Goal: Task Accomplishment & Management: Manage account settings

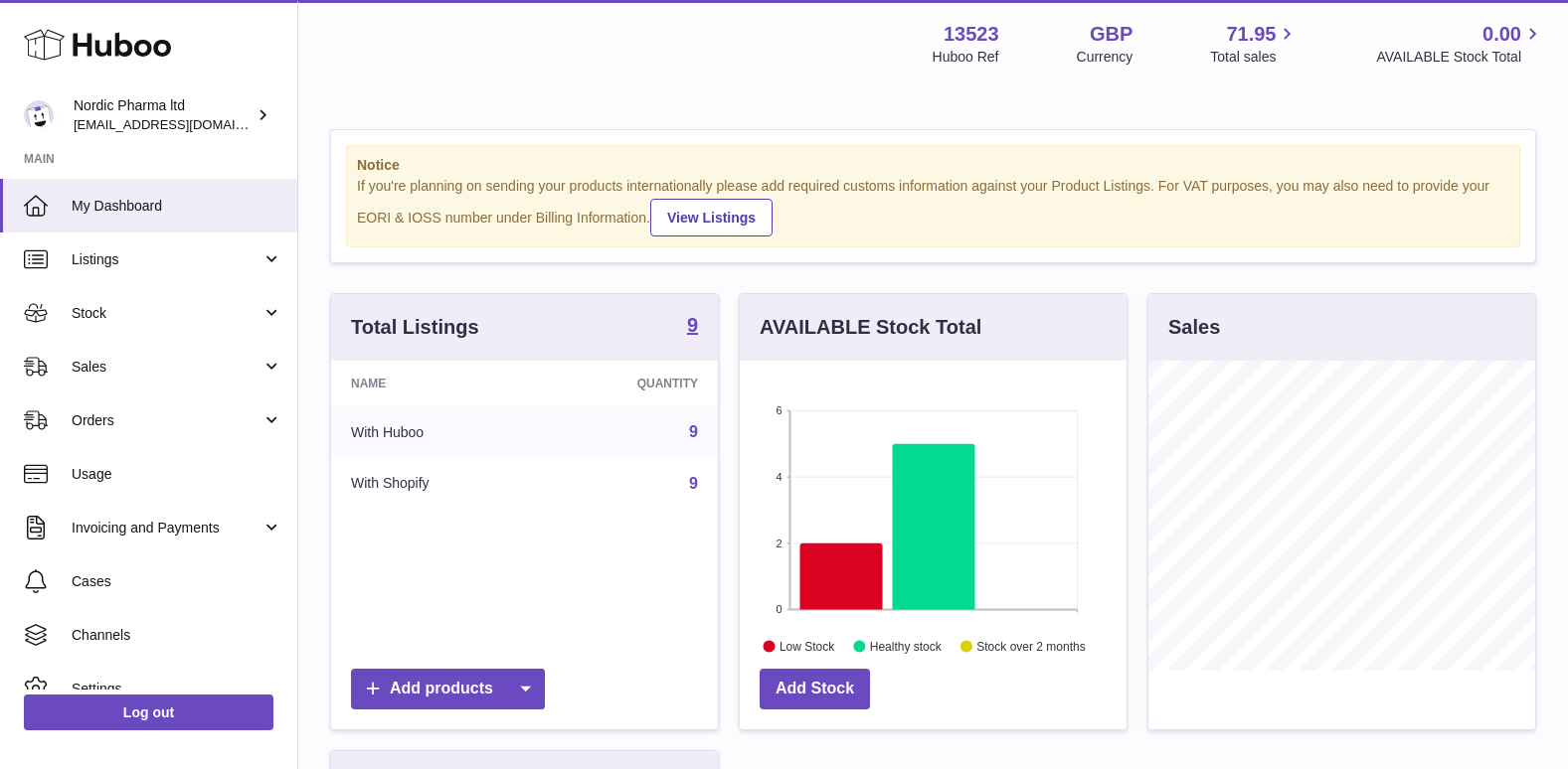
scroll to position [311, 387]
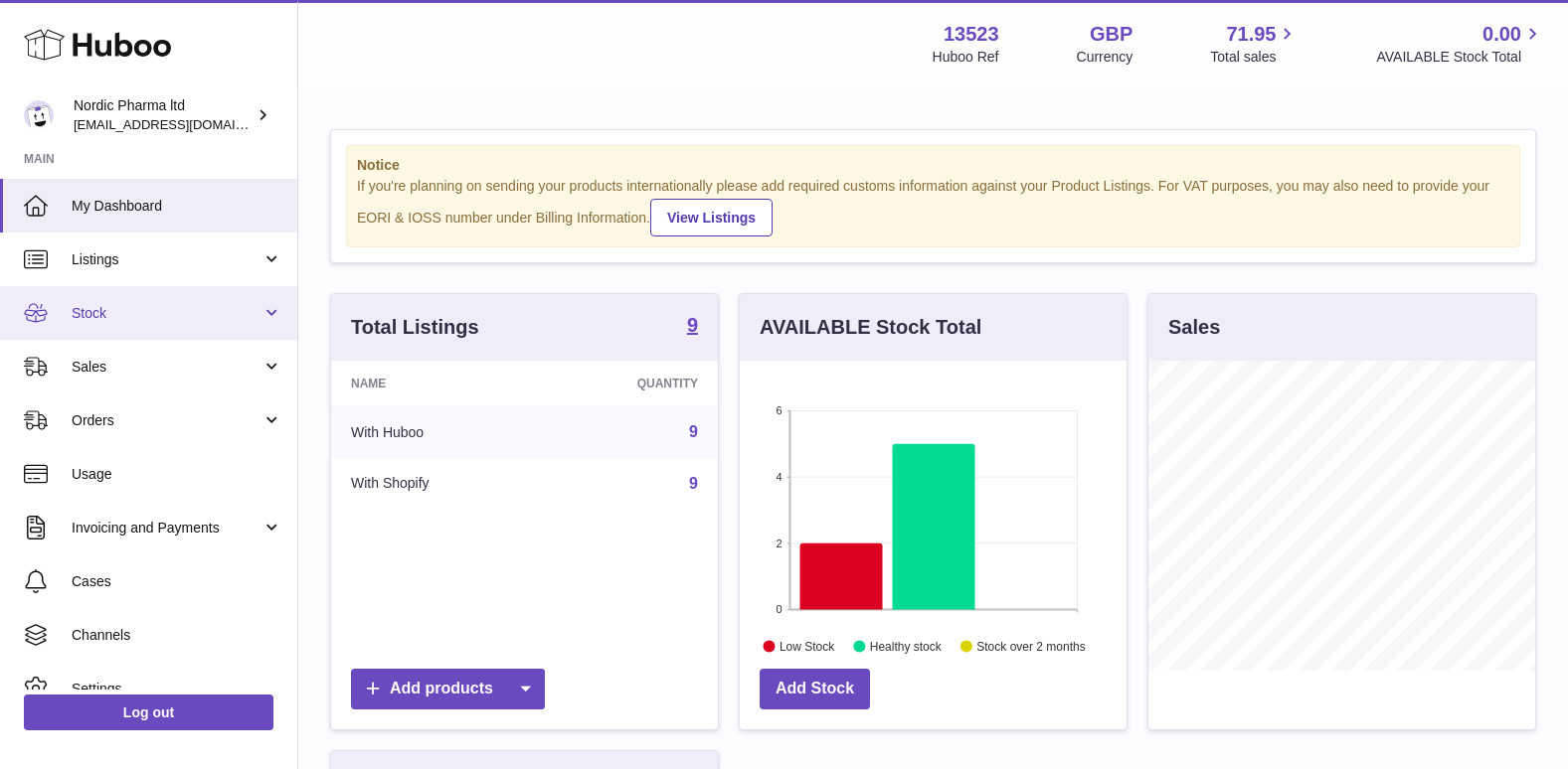
click at [118, 312] on span "Stock" at bounding box center [167, 314] width 190 height 19
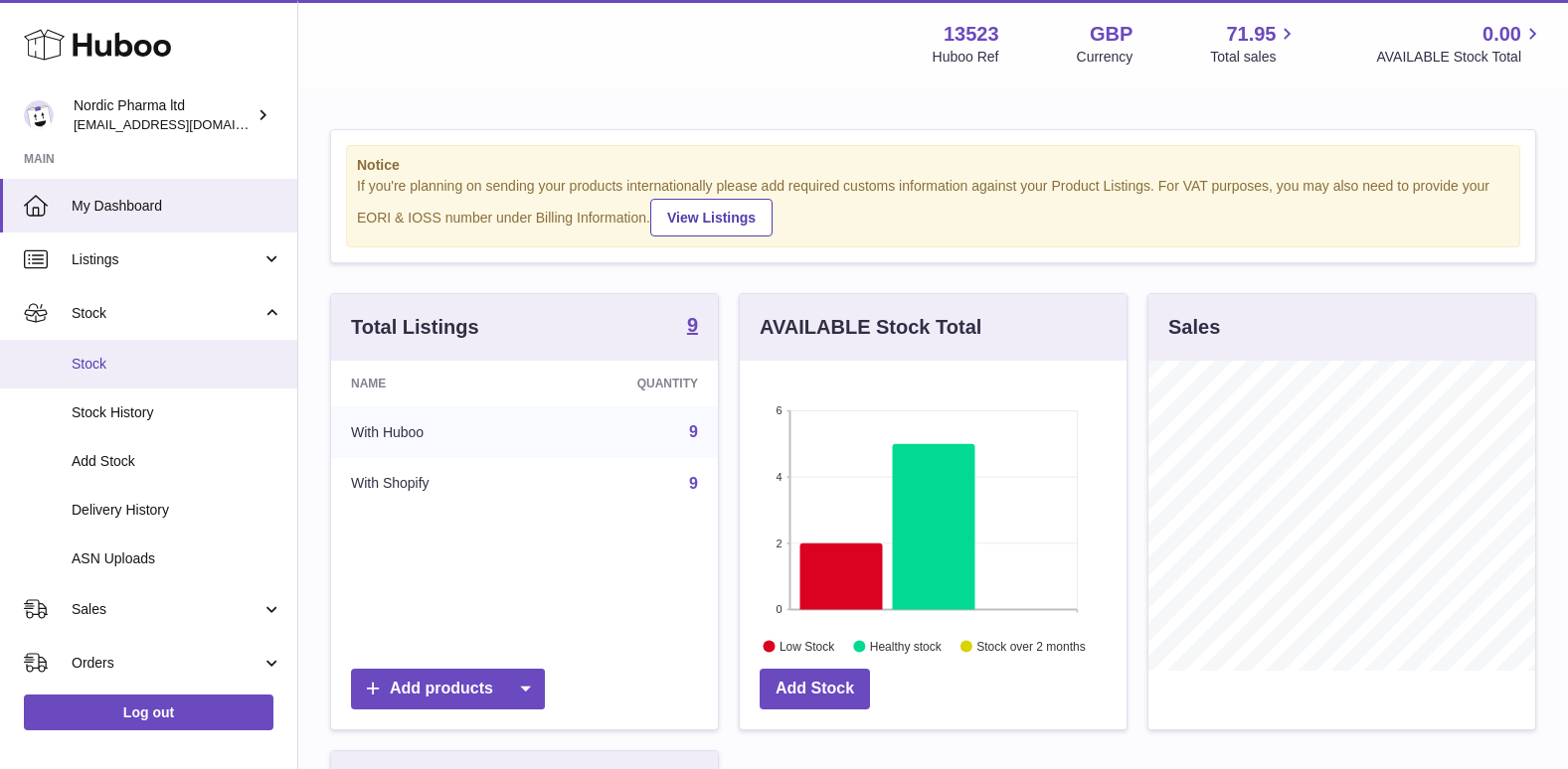
click at [100, 359] on span "Stock" at bounding box center [177, 364] width 211 height 19
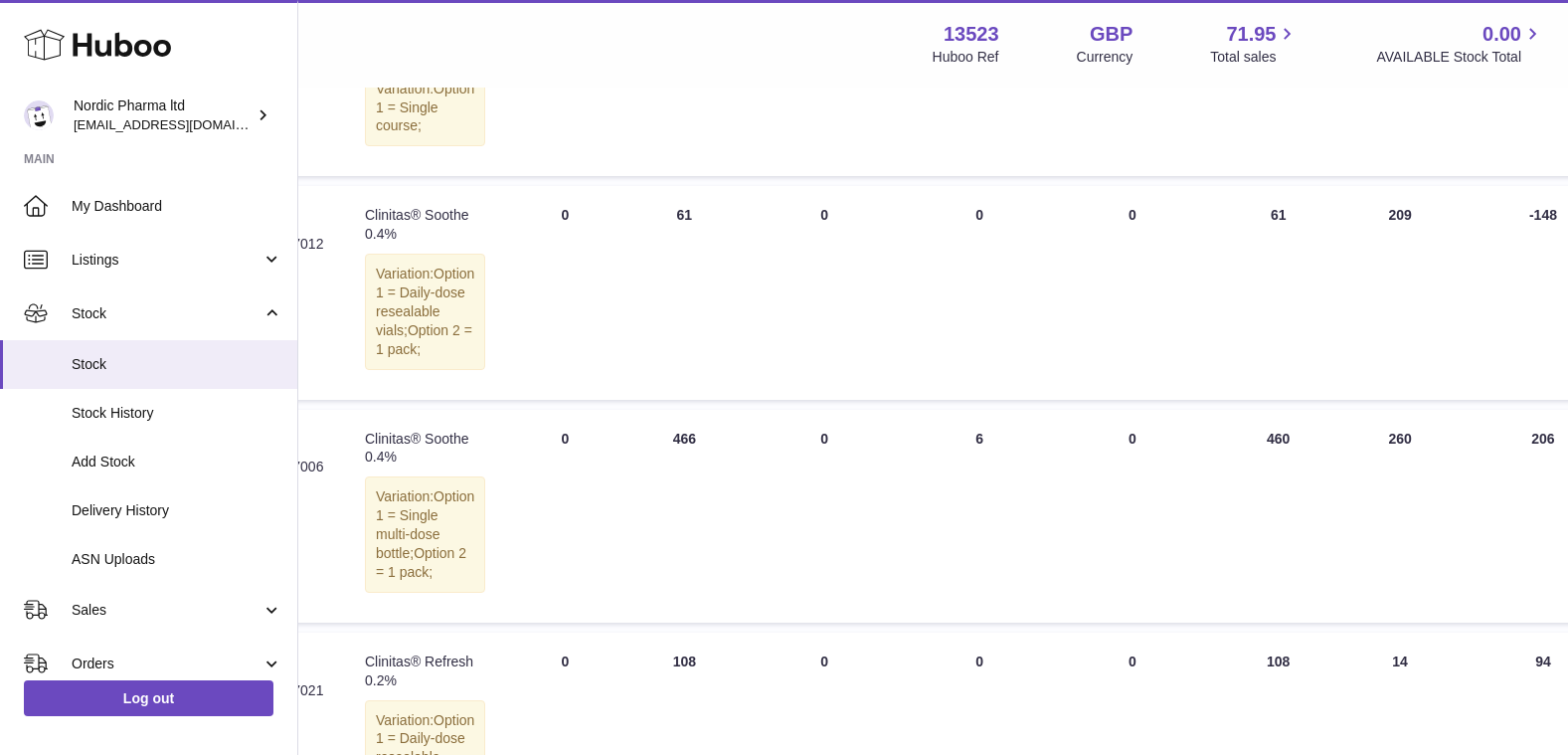
scroll to position [895, 355]
click at [1133, 398] on td "QUARANTINED Total 0" at bounding box center [1130, 292] width 157 height 213
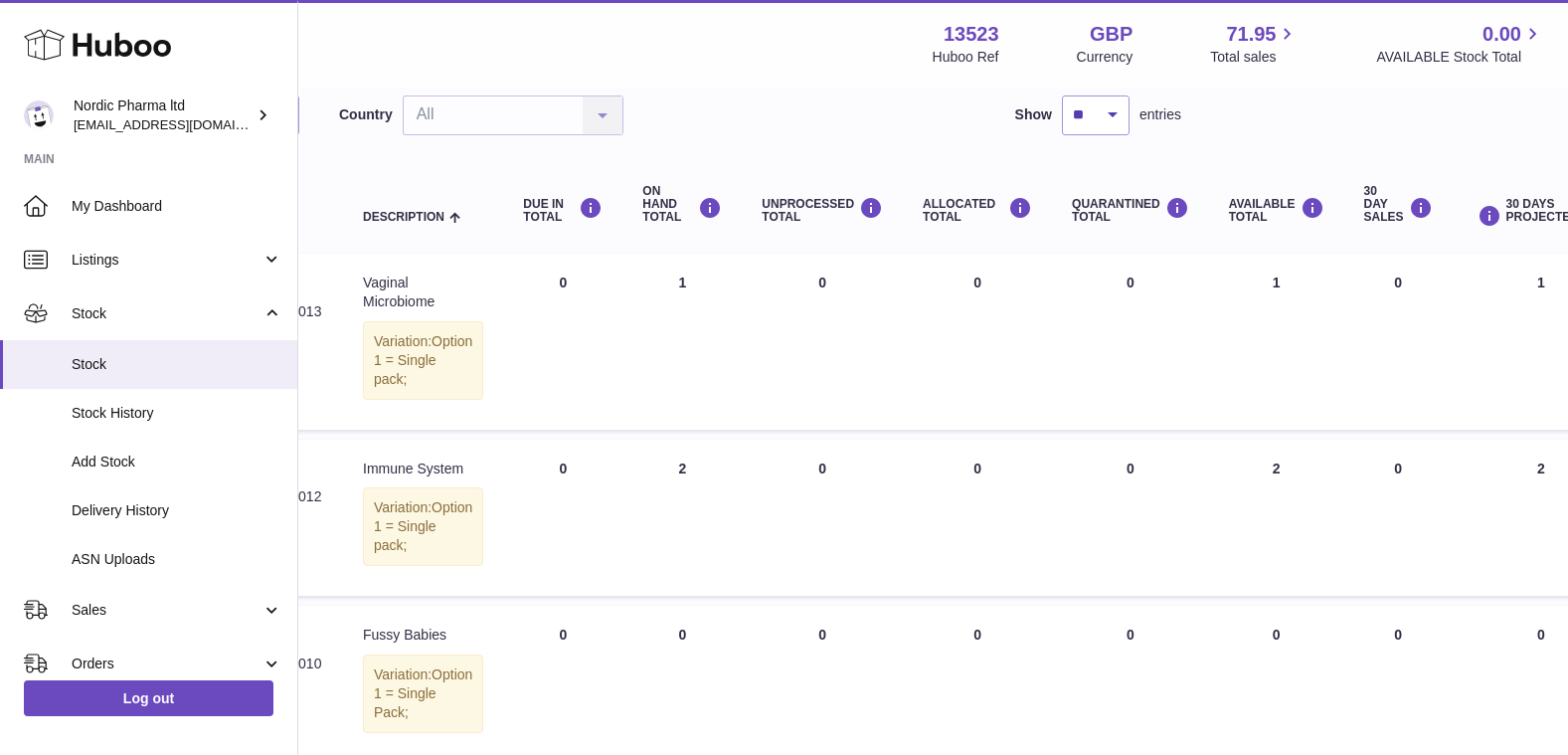
scroll to position [0, 355]
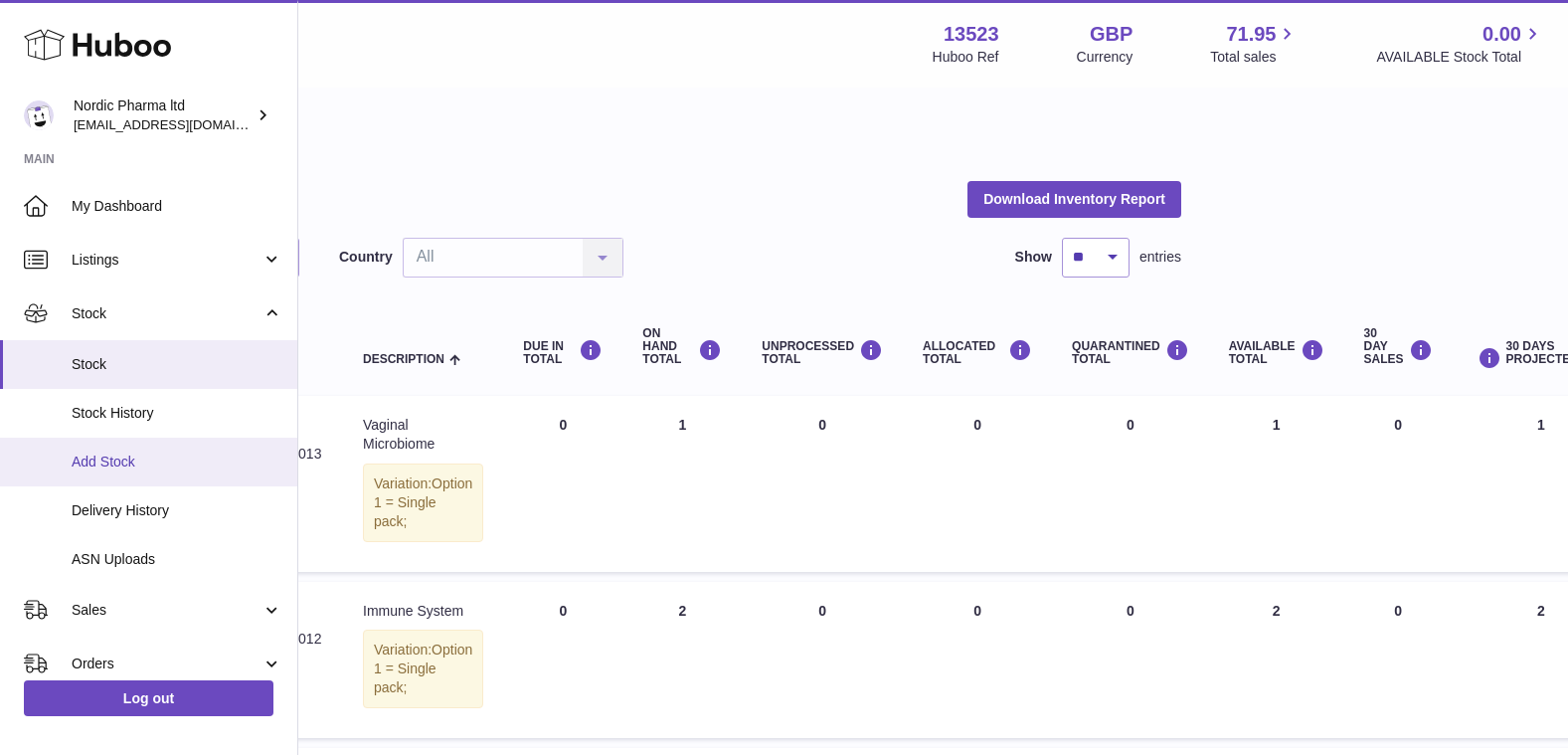
click at [96, 457] on span "Add Stock" at bounding box center [177, 461] width 211 height 19
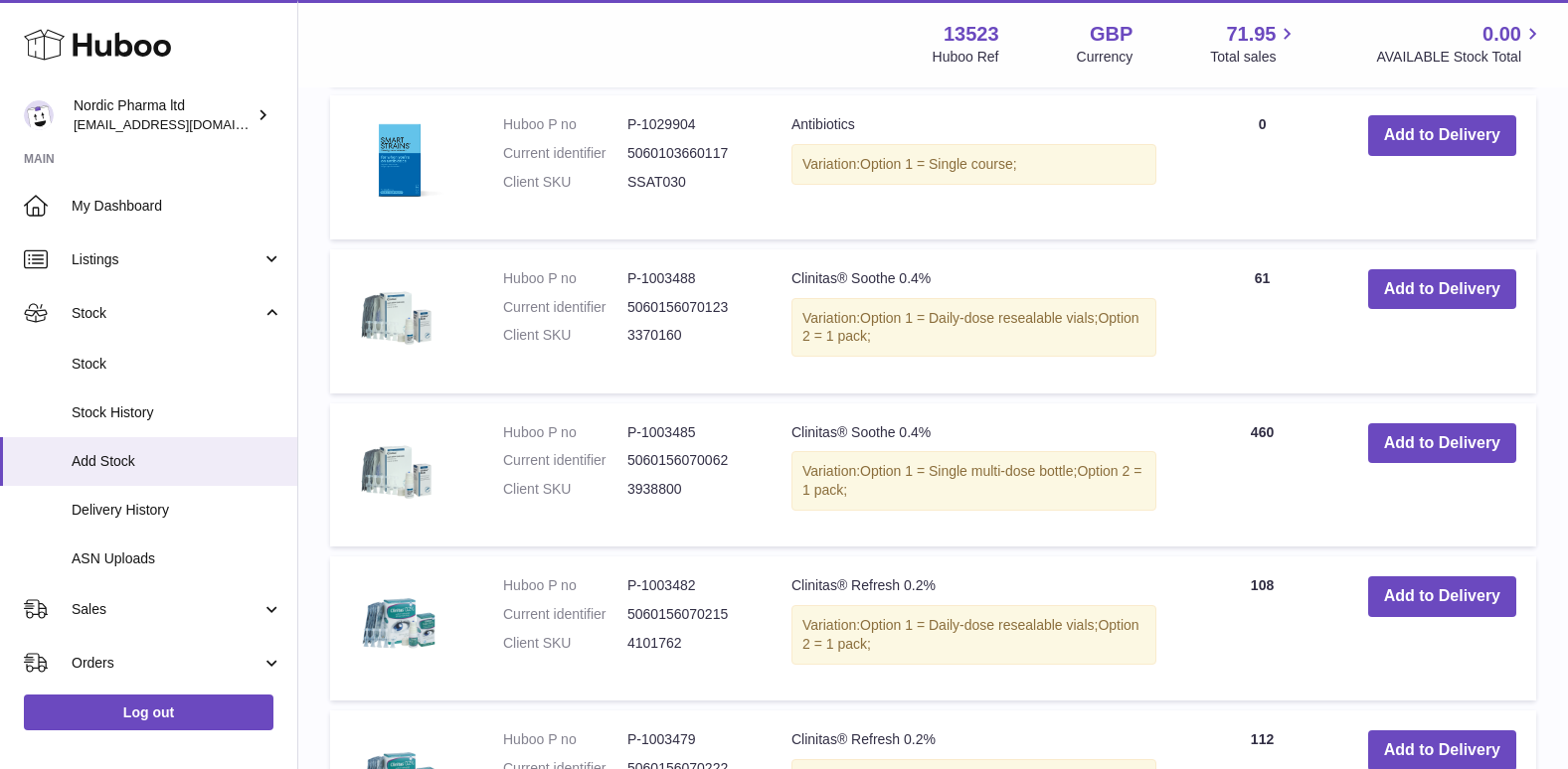
scroll to position [994, 0]
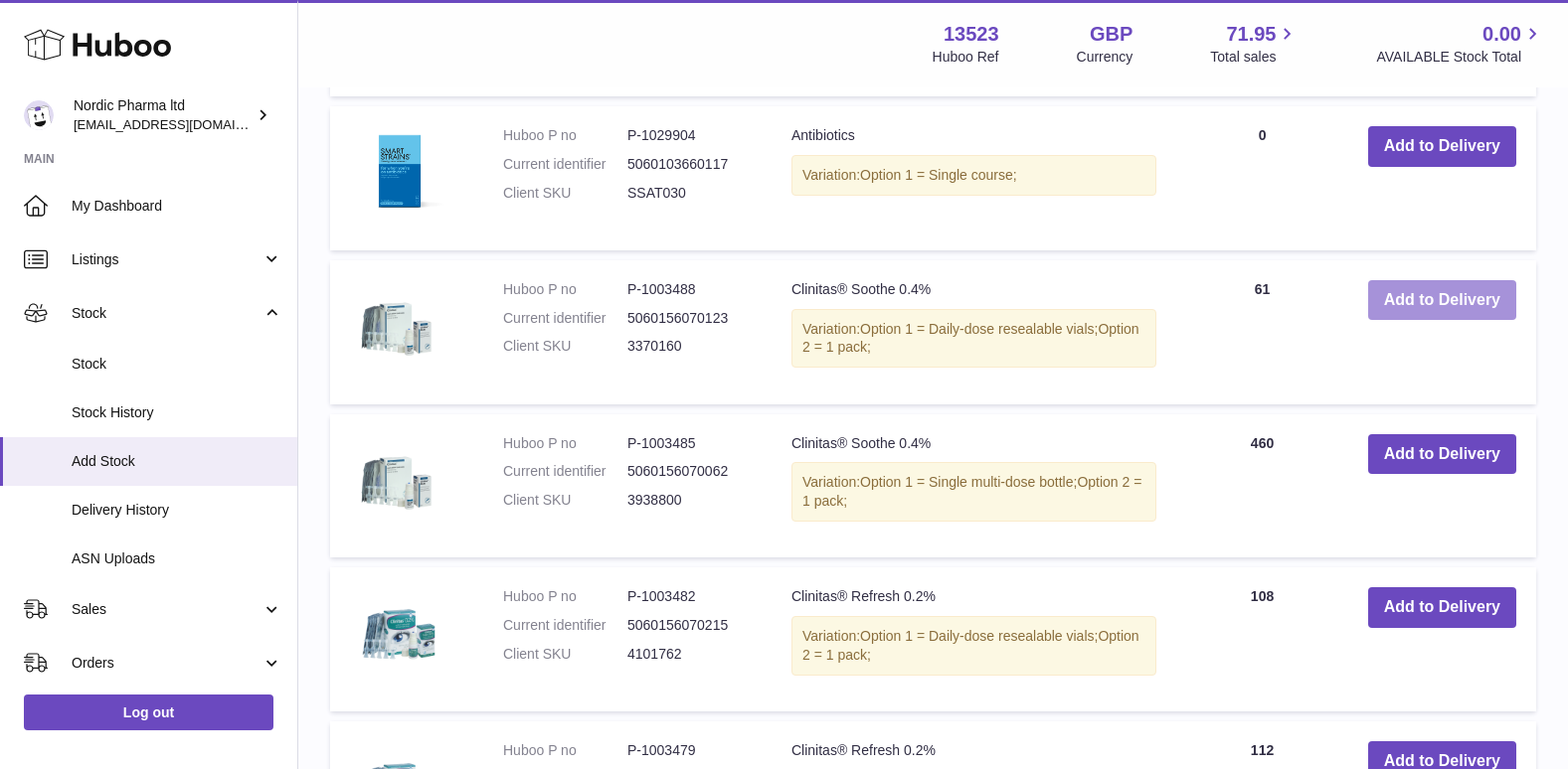
click at [1424, 300] on button "Add to Delivery" at bounding box center [1442, 301] width 148 height 41
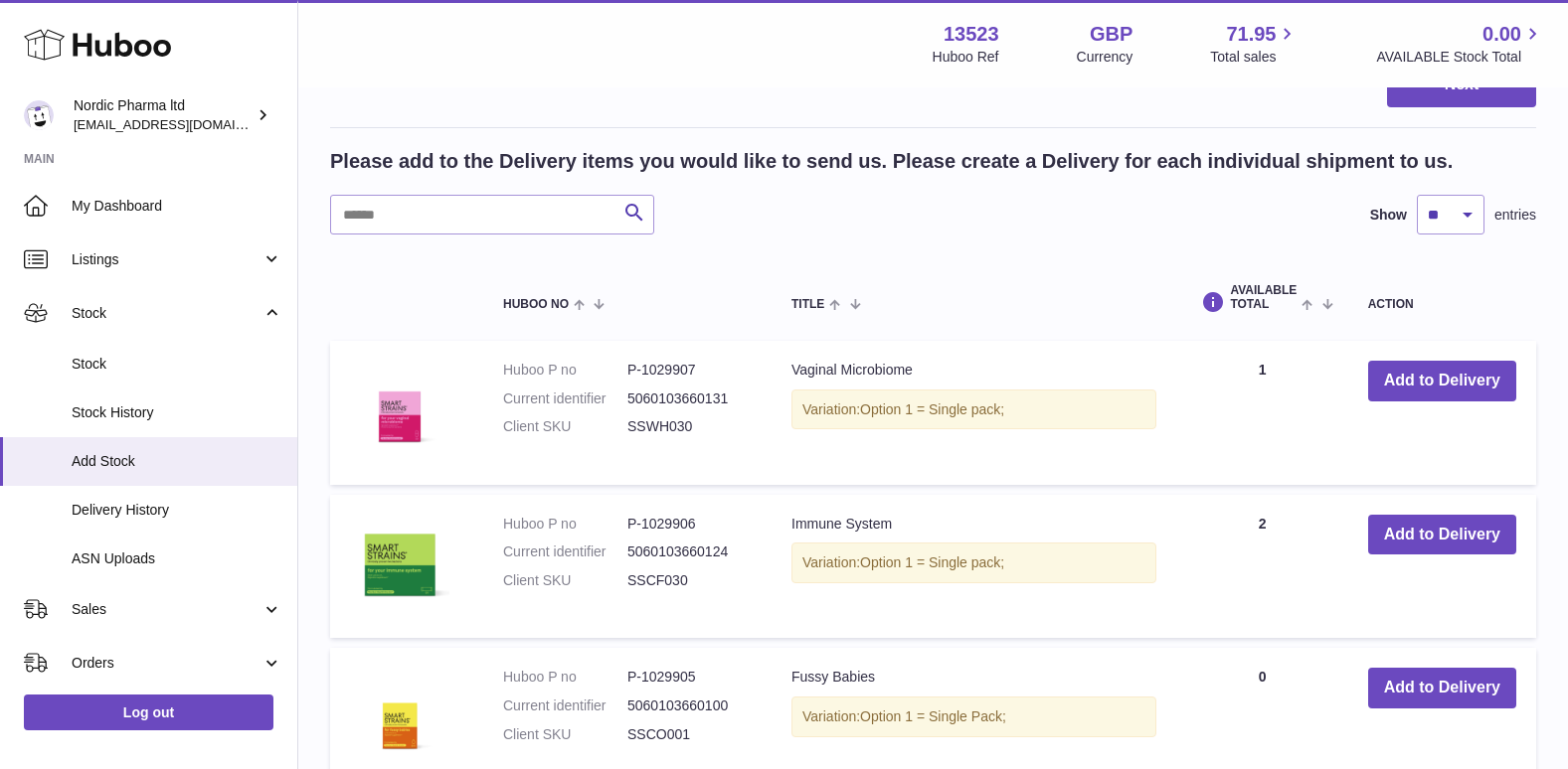
scroll to position [0, 0]
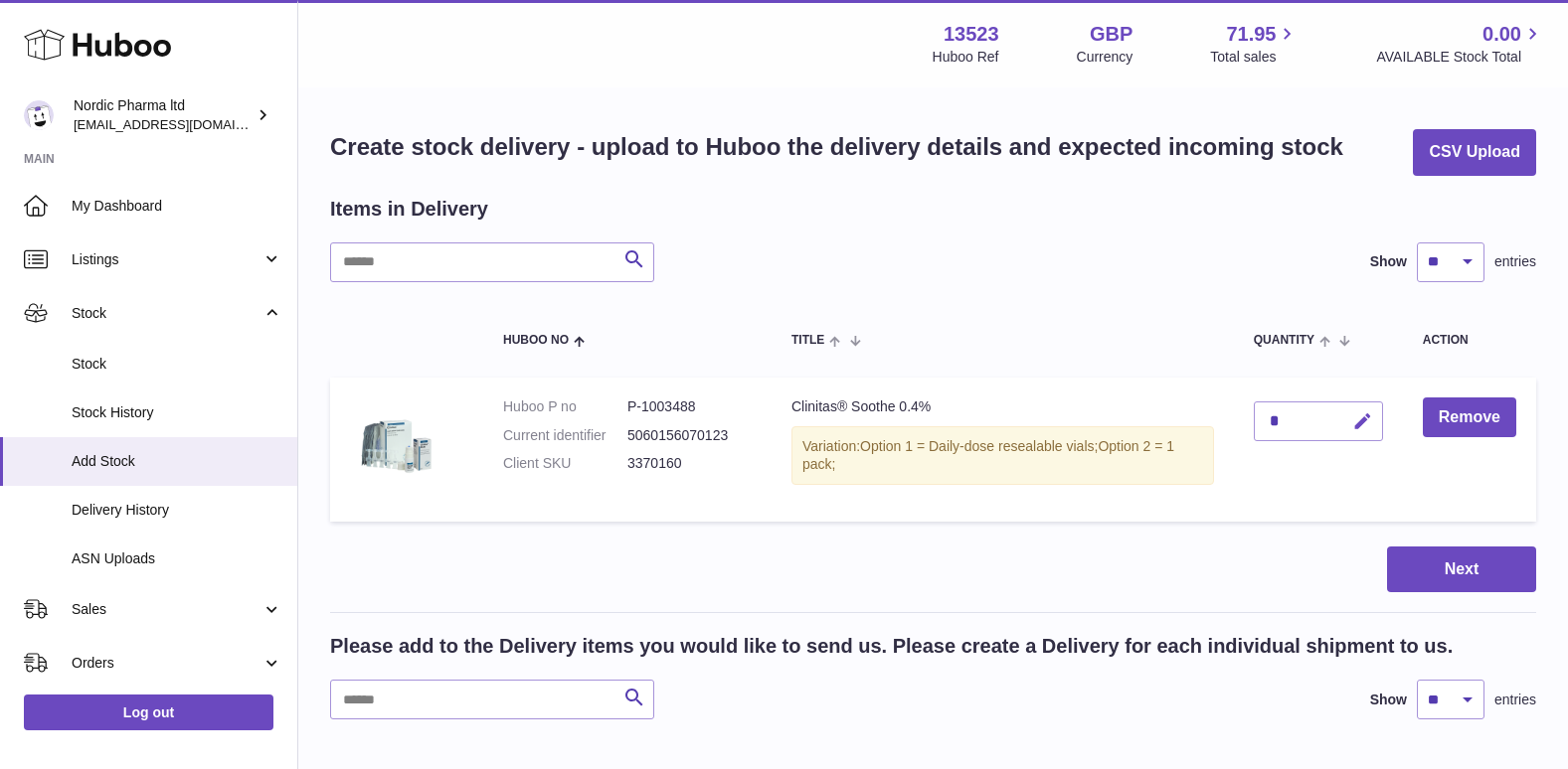
click at [1362, 429] on icon "button" at bounding box center [1362, 421] width 21 height 21
type input "***"
click at [1361, 419] on icon "submit" at bounding box center [1363, 421] width 18 height 18
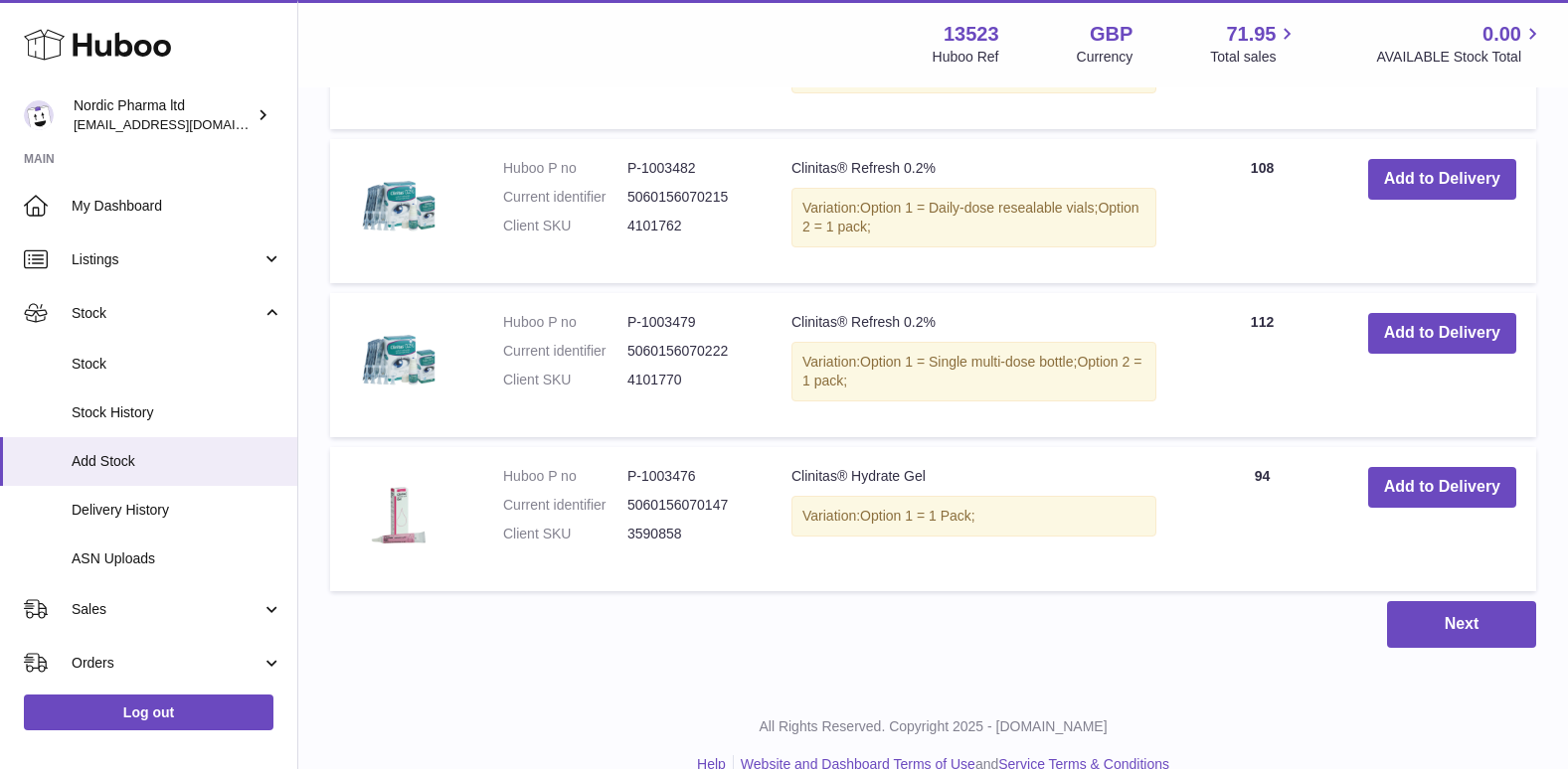
scroll to position [1645, 0]
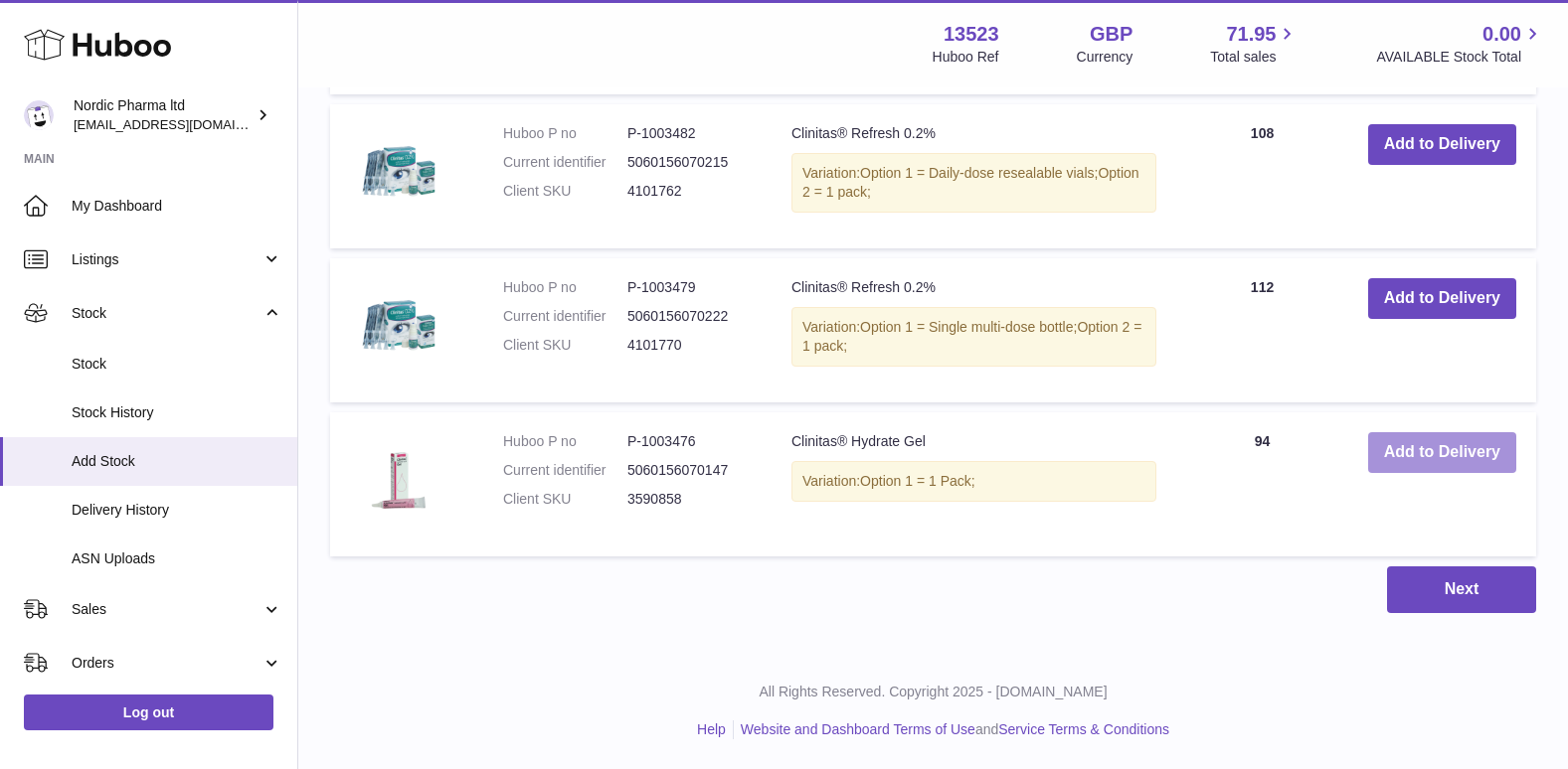
click at [1400, 454] on button "Add to Delivery" at bounding box center [1442, 452] width 148 height 41
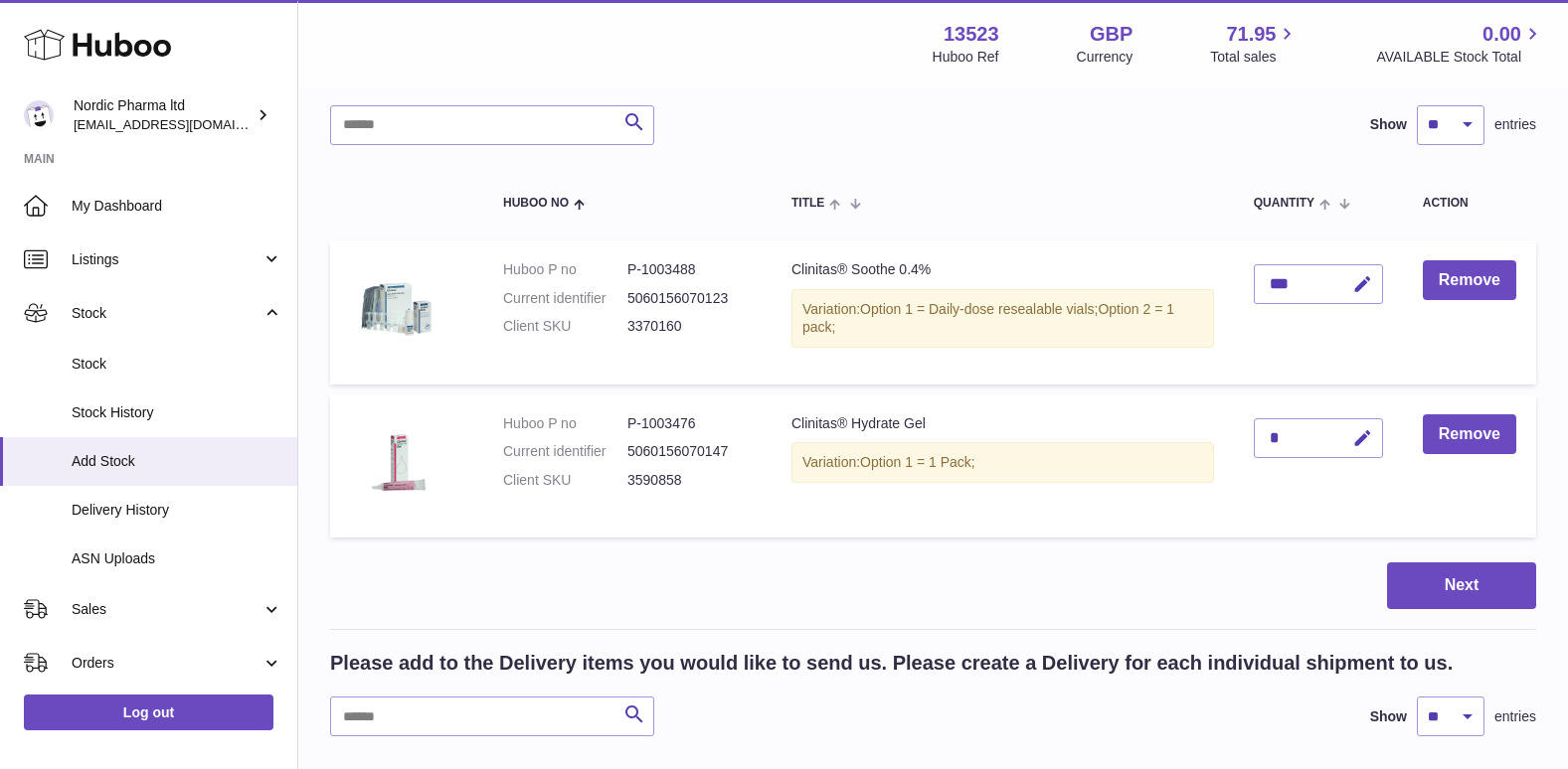
scroll to position [0, 0]
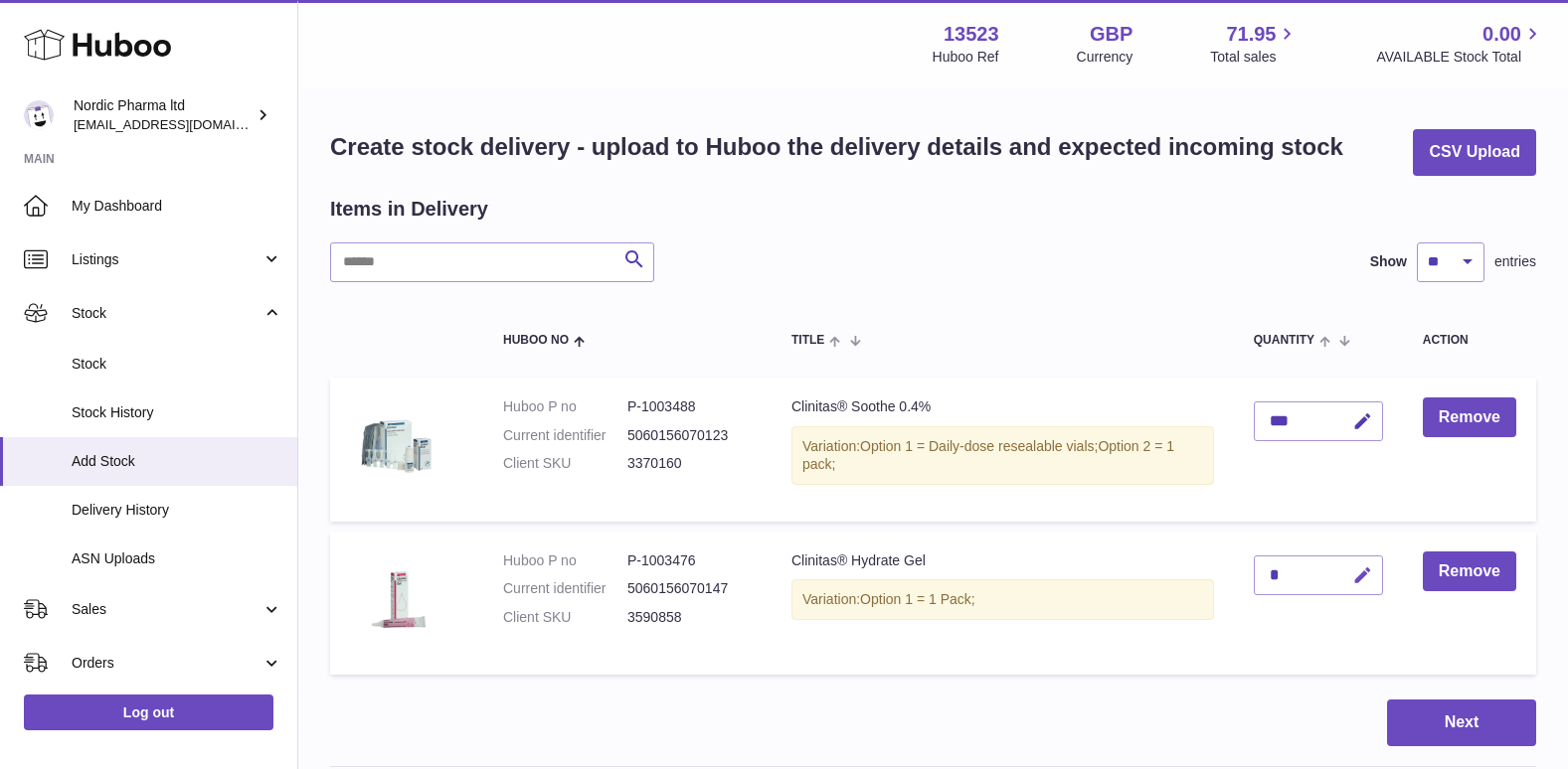
click at [1356, 573] on icon "button" at bounding box center [1362, 575] width 21 height 21
type input "***"
click at [1360, 574] on icon "submit" at bounding box center [1363, 575] width 18 height 18
click at [1467, 719] on button "Next" at bounding box center [1461, 723] width 149 height 47
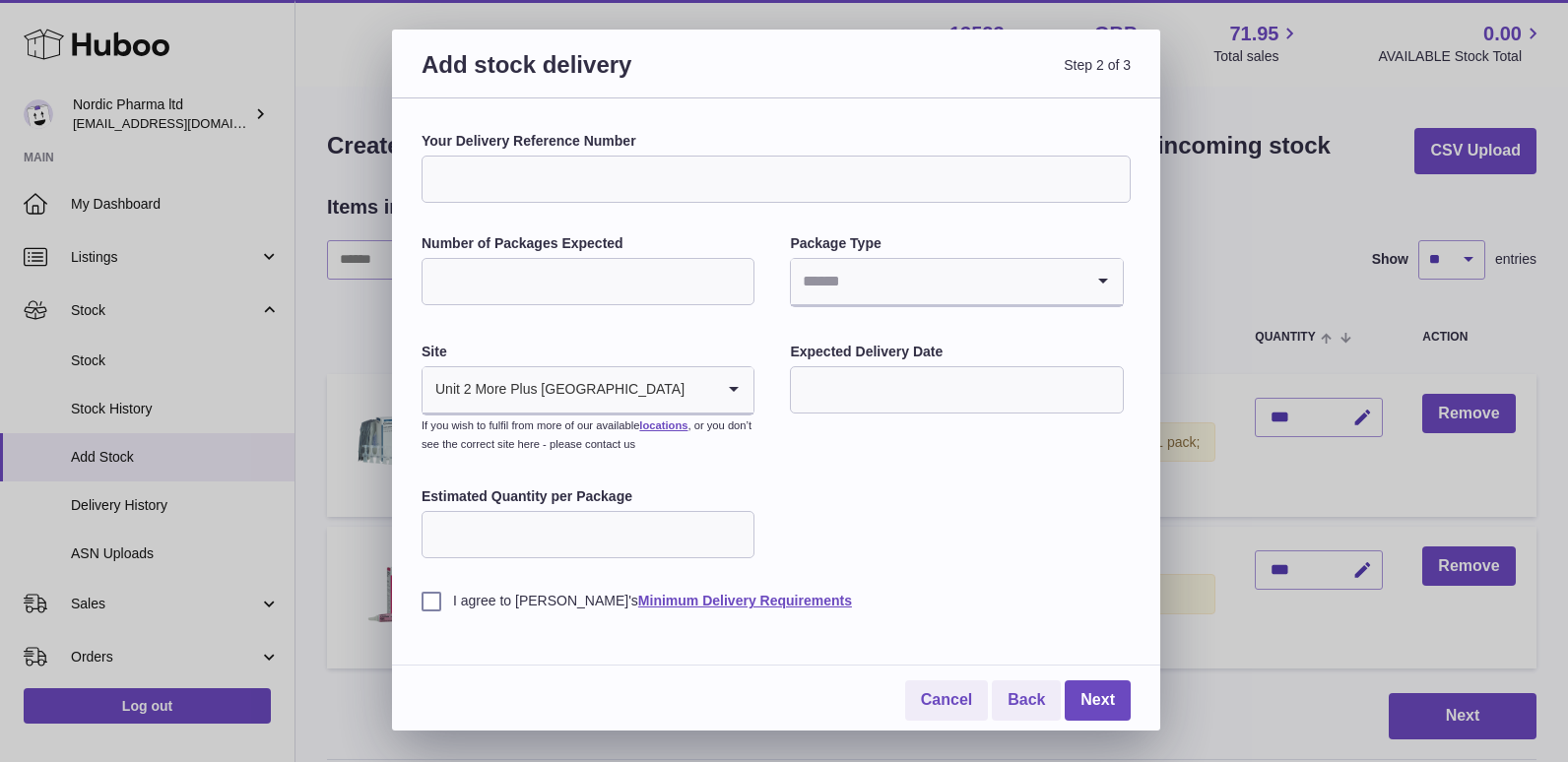
click at [558, 279] on input "Number of Packages Expected" at bounding box center [588, 282] width 332 height 48
type input "*"
click at [907, 285] on input "Search for option" at bounding box center [936, 282] width 292 height 46
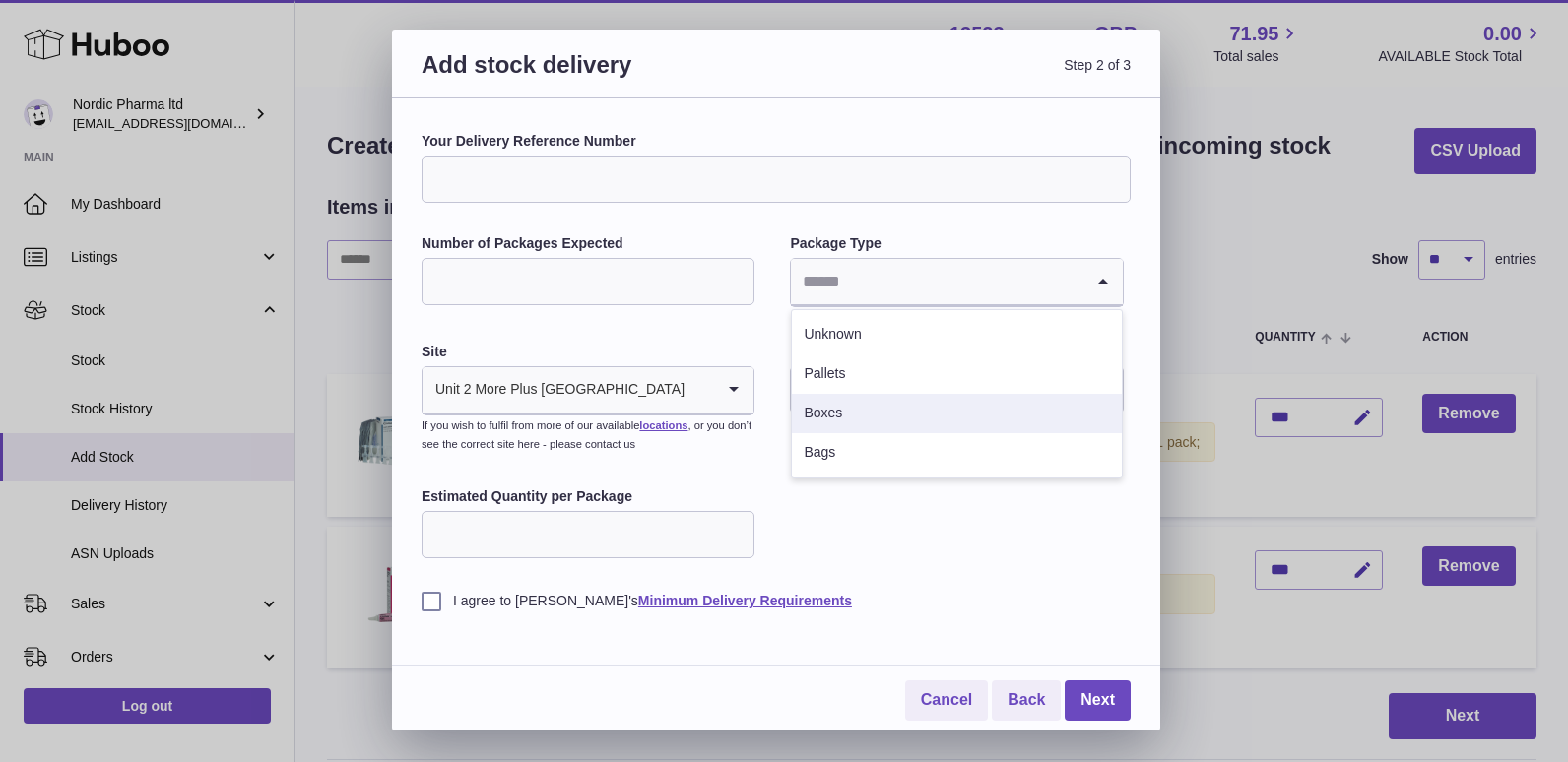
click at [848, 409] on li "Boxes" at bounding box center [956, 414] width 328 height 40
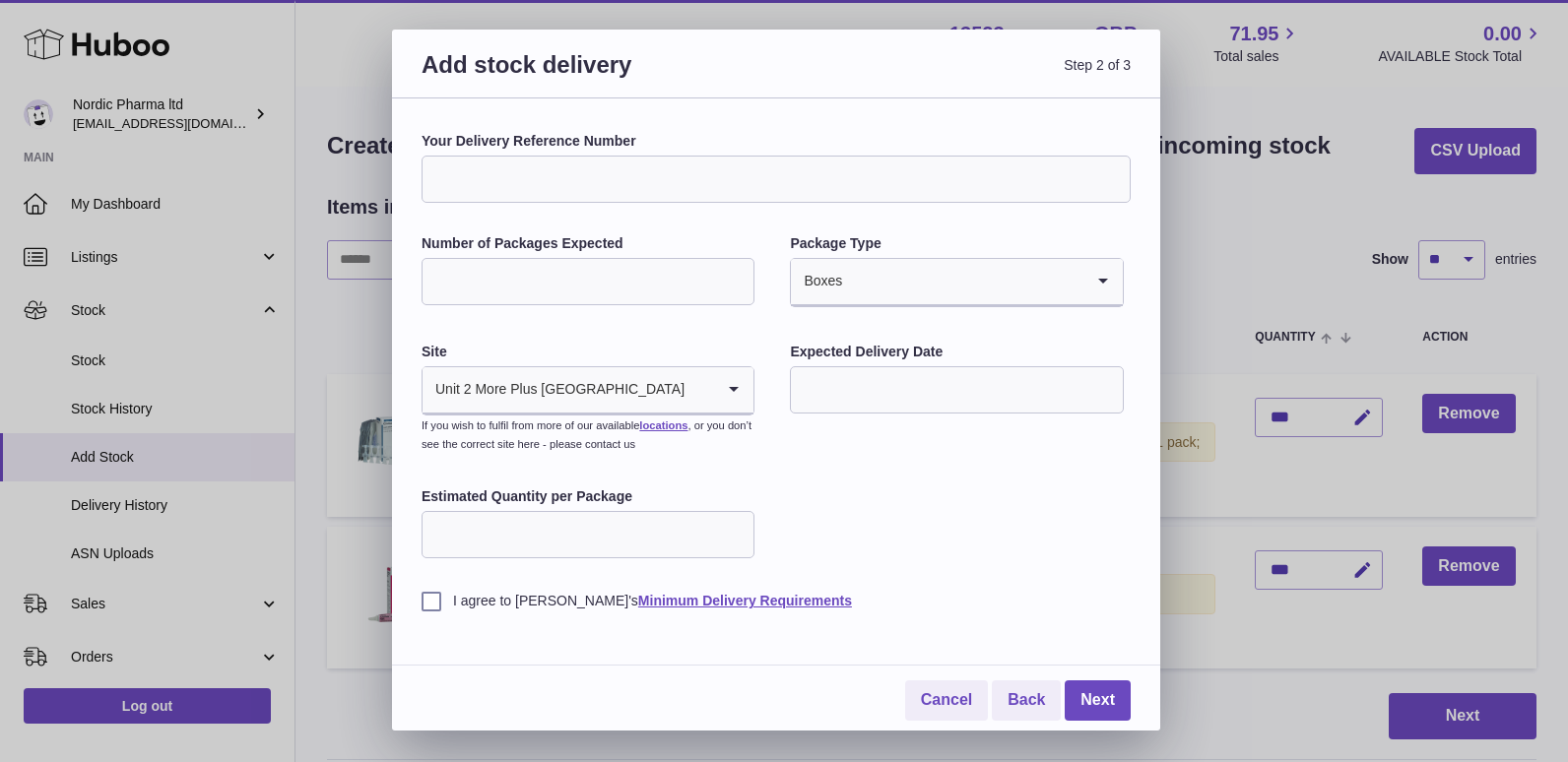
click at [655, 533] on input "Estimated Quantity per Package" at bounding box center [588, 535] width 332 height 48
click at [428, 610] on label "I agree to Huboo's Minimum Delivery Requirements" at bounding box center [776, 601] width 709 height 19
click at [476, 536] on input "Estimated Quantity per Package" at bounding box center [588, 535] width 332 height 48
drag, startPoint x: 463, startPoint y: 535, endPoint x: 438, endPoint y: 533, distance: 25.1
click at [438, 533] on input "***" at bounding box center [588, 535] width 332 height 48
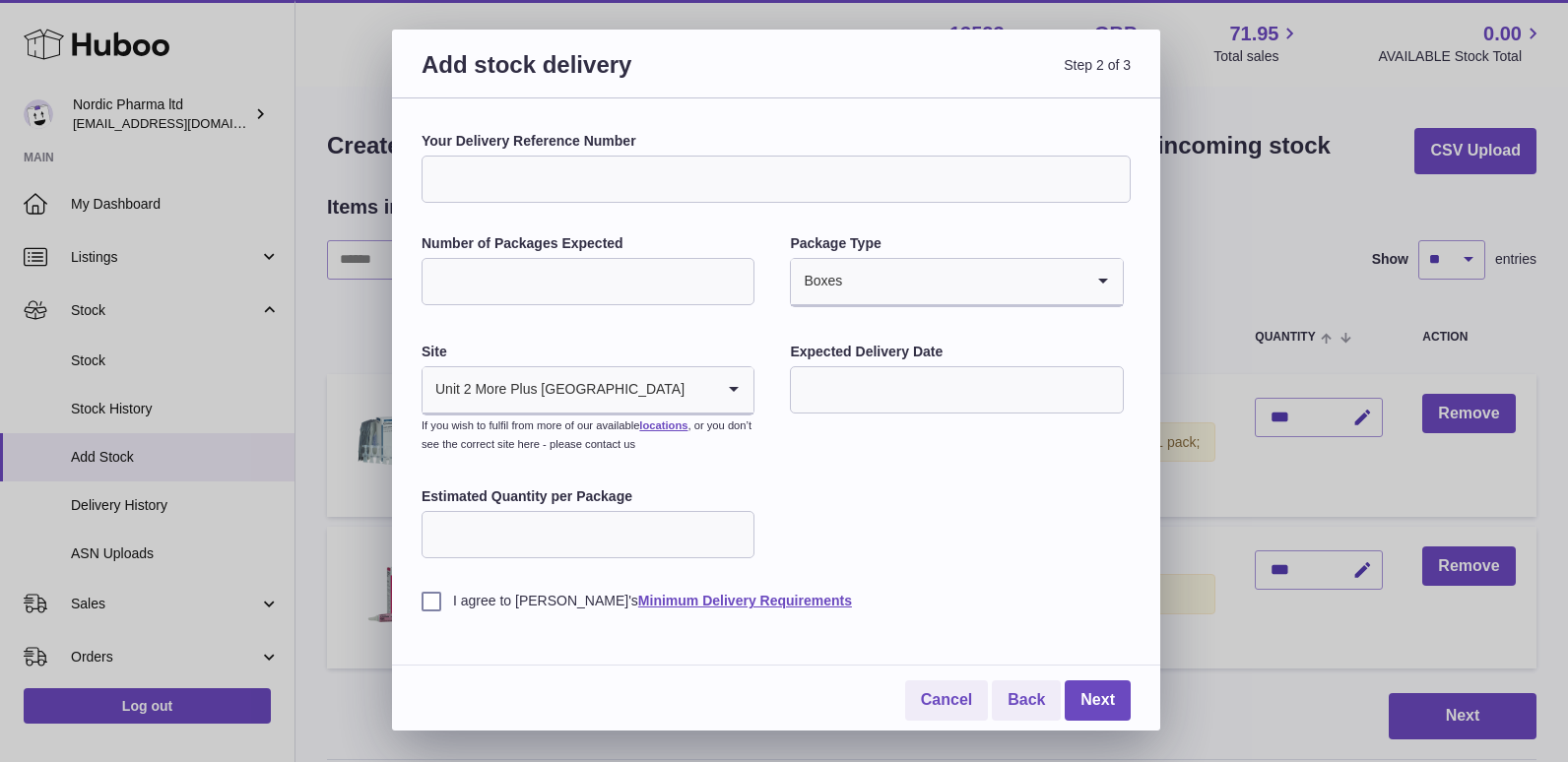
type input "***"
click at [937, 394] on input "text" at bounding box center [956, 390] width 332 height 48
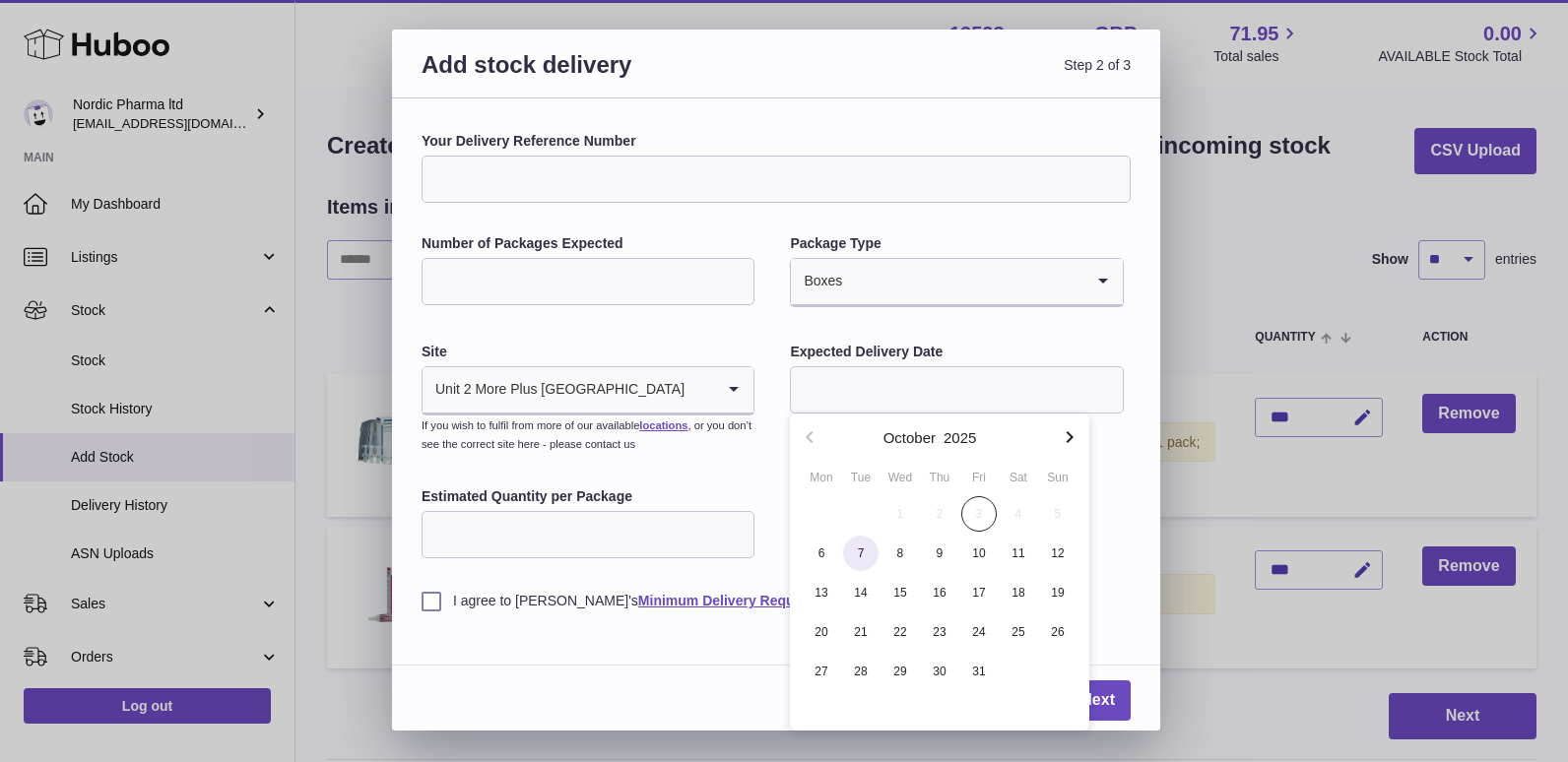
click at [853, 551] on span "7" at bounding box center [861, 554] width 36 height 36
type input "**********"
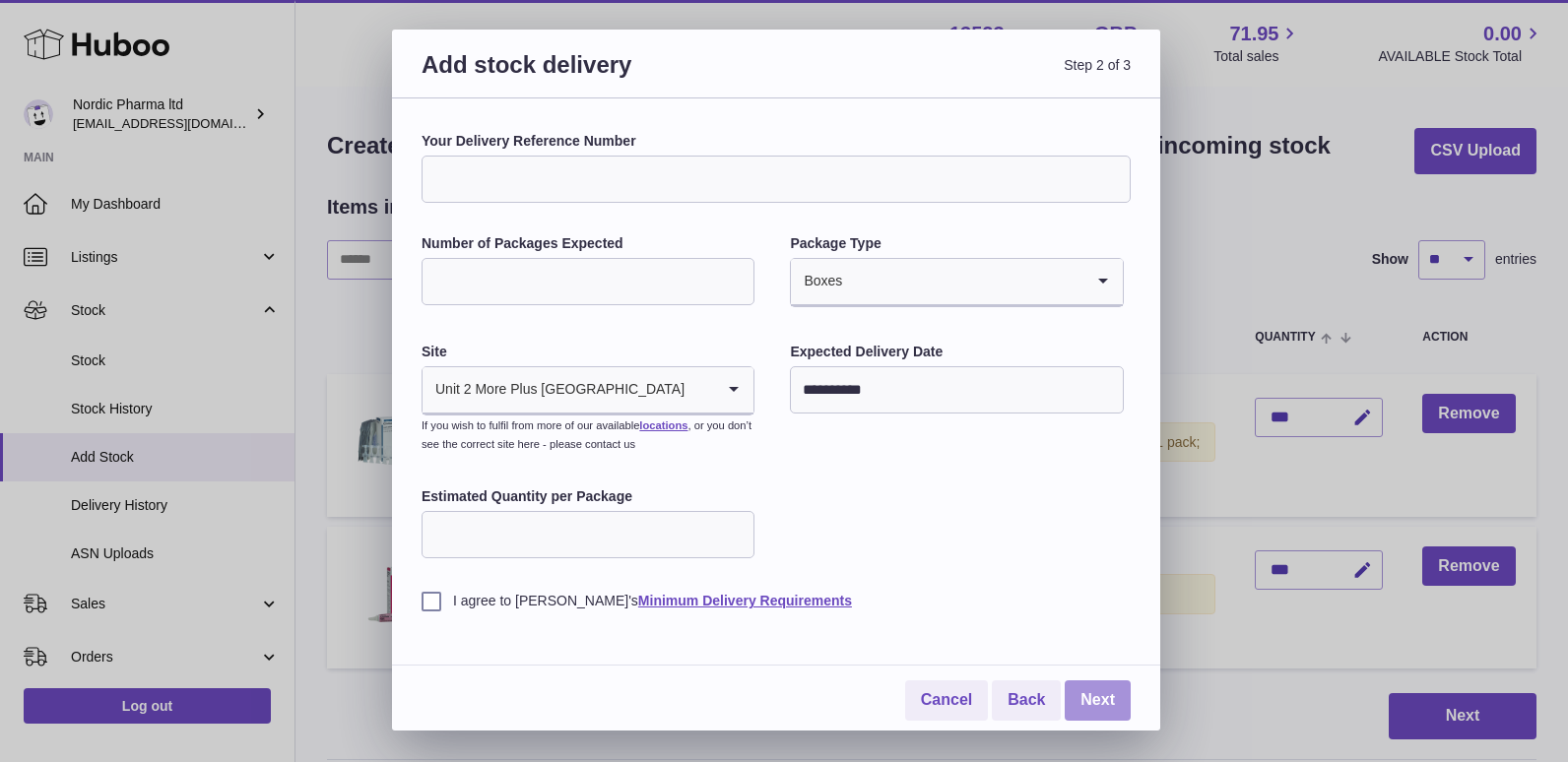
click at [1100, 702] on link "Next" at bounding box center [1097, 701] width 66 height 41
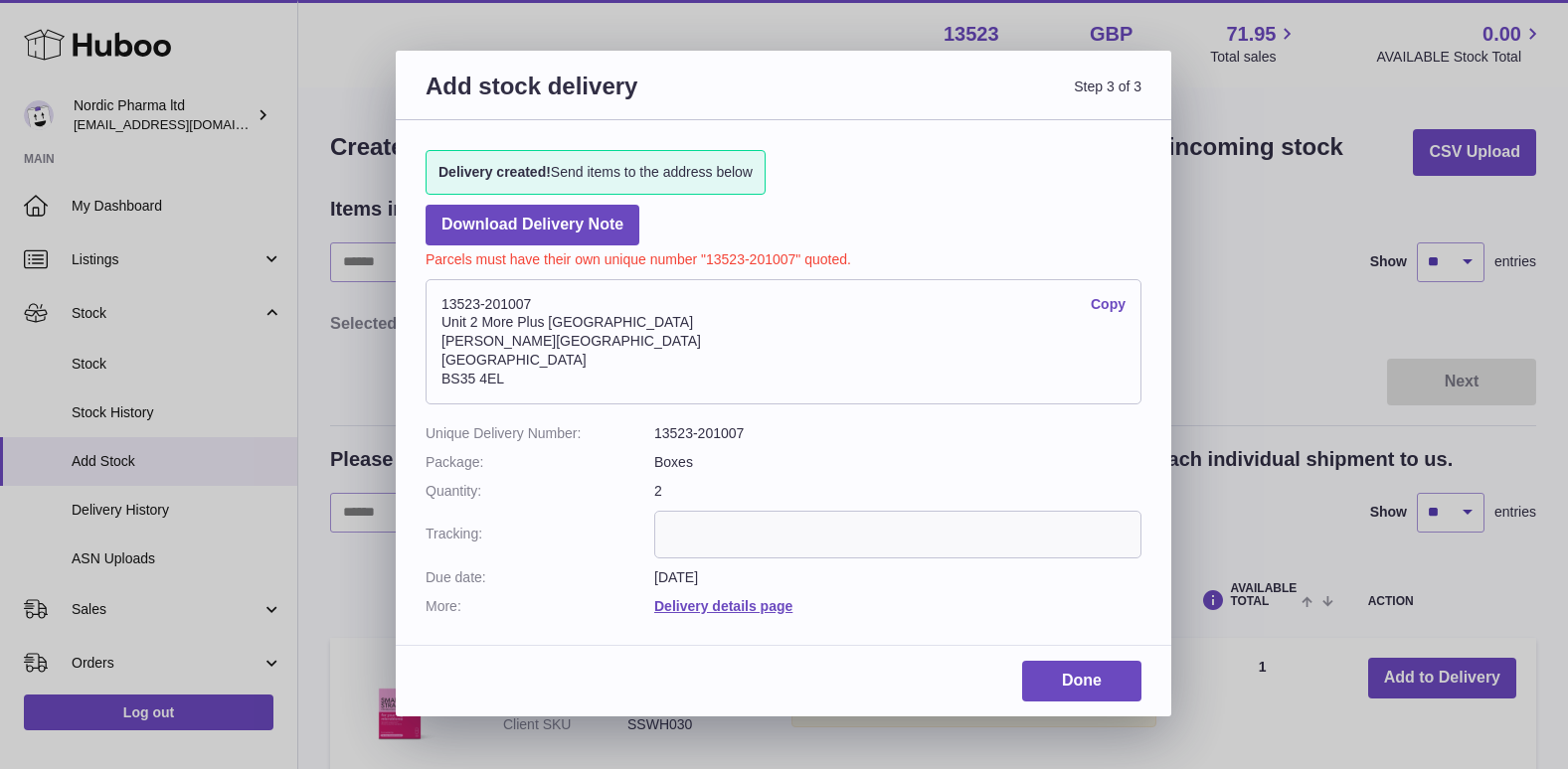
drag, startPoint x: 439, startPoint y: 305, endPoint x: 593, endPoint y: 374, distance: 168.8
click at [593, 374] on address "13523-201007 Copy Unit 2 More Plus Central Park Hudson Ave Severn Beach BS35 4EL" at bounding box center [783, 342] width 716 height 125
drag, startPoint x: 593, startPoint y: 374, endPoint x: 512, endPoint y: 328, distance: 93.2
copy address "13523-201007 Copy Unit 2 More Plus Central Park Hudson Ave Severn Beach BS35 4EL"
click at [1074, 682] on link "Done" at bounding box center [1081, 681] width 119 height 41
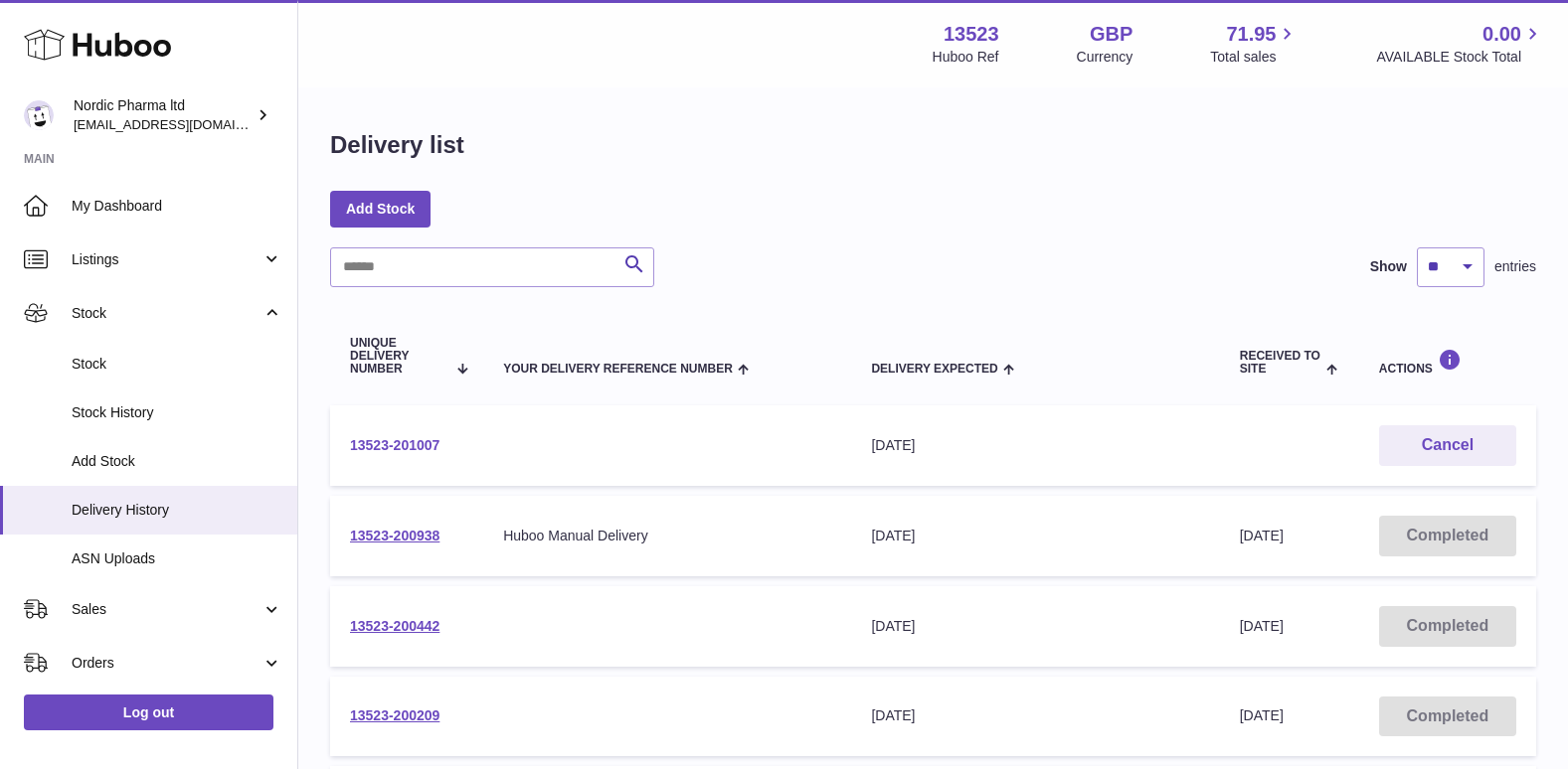
click at [422, 443] on link "13523-201007" at bounding box center [394, 445] width 90 height 16
